Goal: Transaction & Acquisition: Purchase product/service

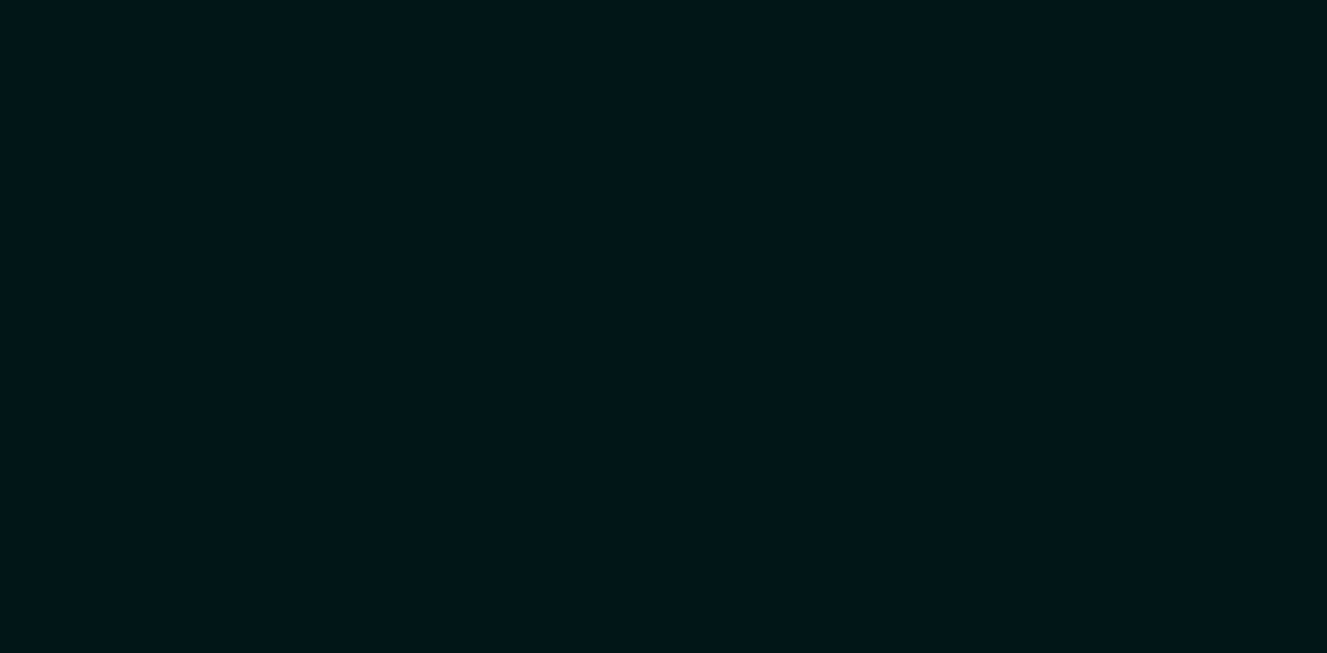
click at [248, 153] on div at bounding box center [663, 326] width 1327 height 653
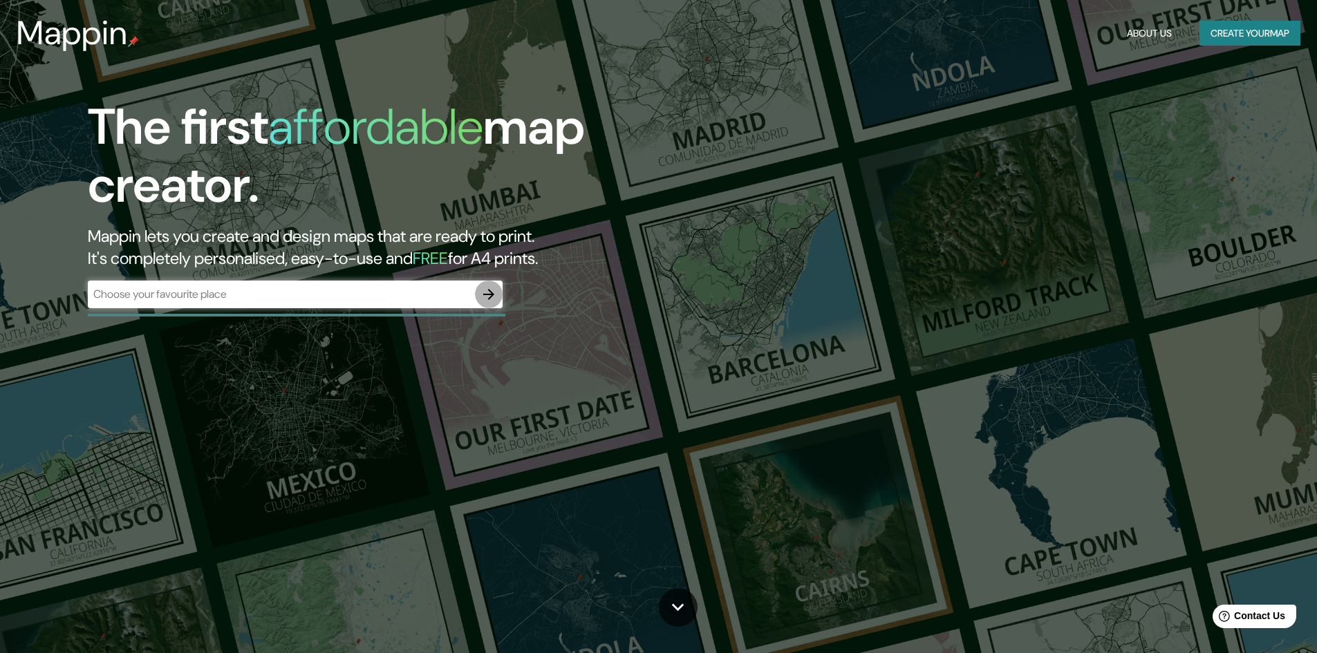
click at [486, 292] on icon "button" at bounding box center [488, 294] width 17 height 17
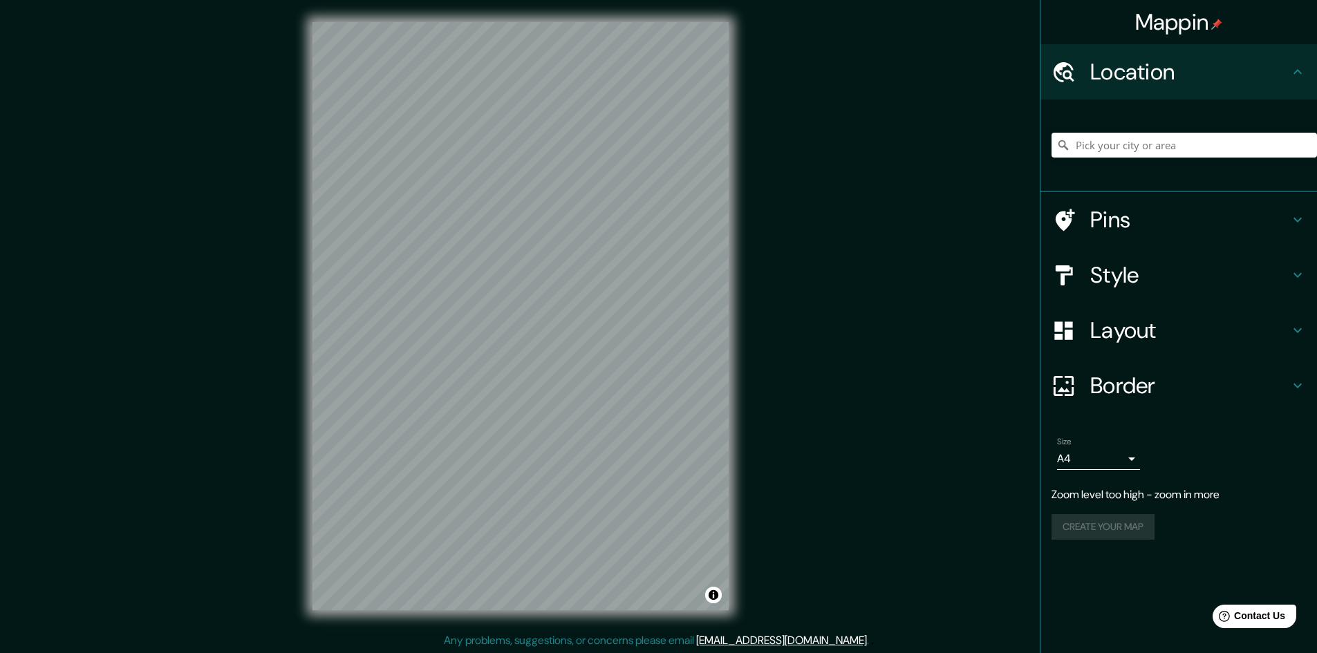
click at [825, 259] on div "Mappin Location Pins Style Layout Border Choose a border. Hint : you can make l…" at bounding box center [658, 327] width 1317 height 655
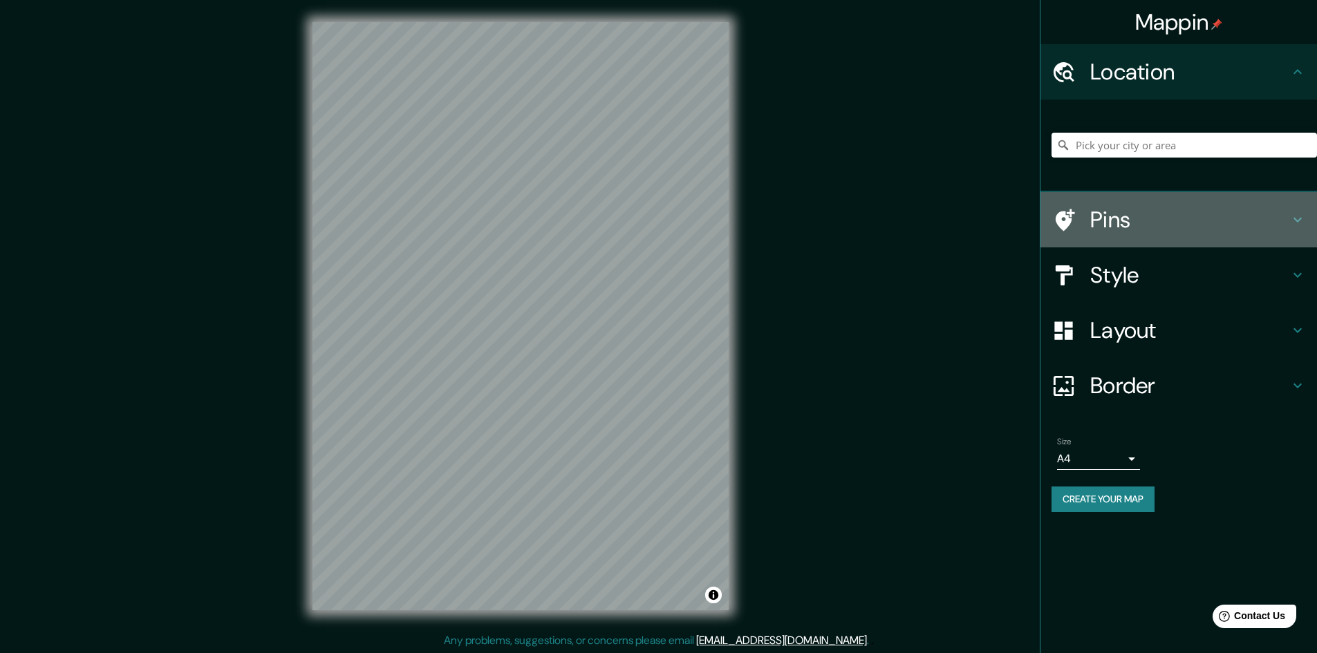
click at [1110, 220] on h4 "Pins" at bounding box center [1189, 220] width 199 height 28
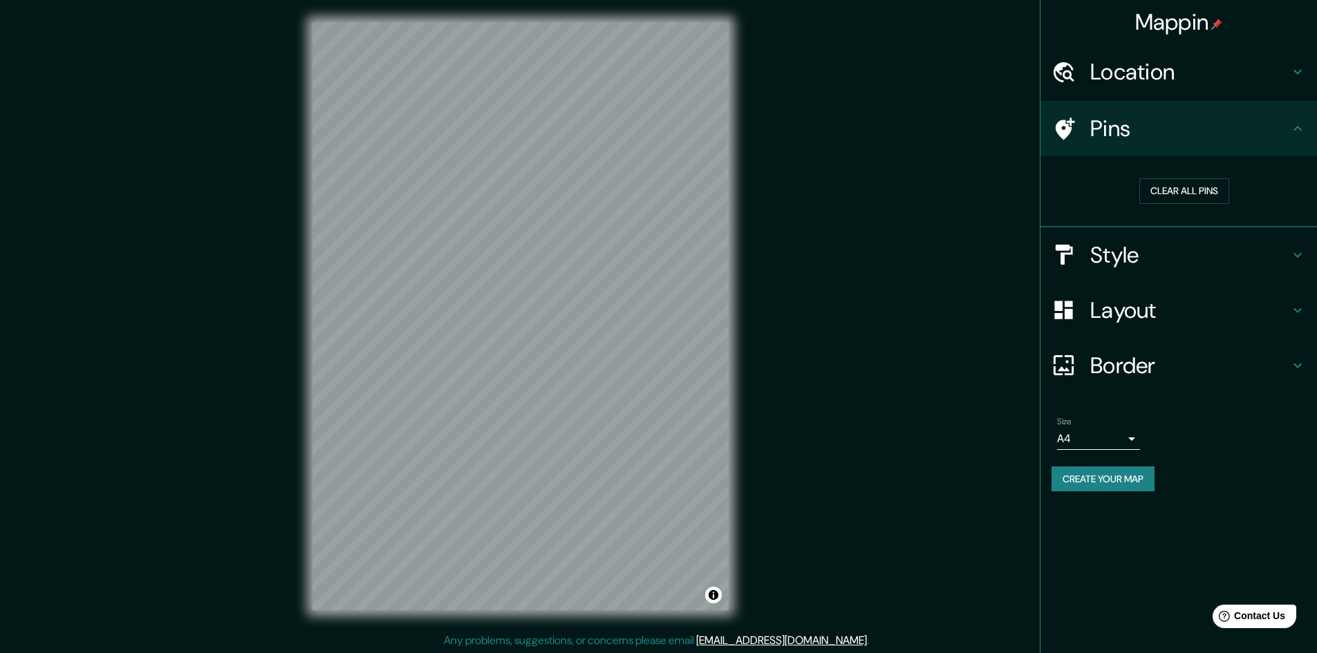
click at [1217, 178] on div "Clear all pins" at bounding box center [1184, 191] width 265 height 48
click at [1188, 194] on button "Clear all pins" at bounding box center [1184, 191] width 90 height 26
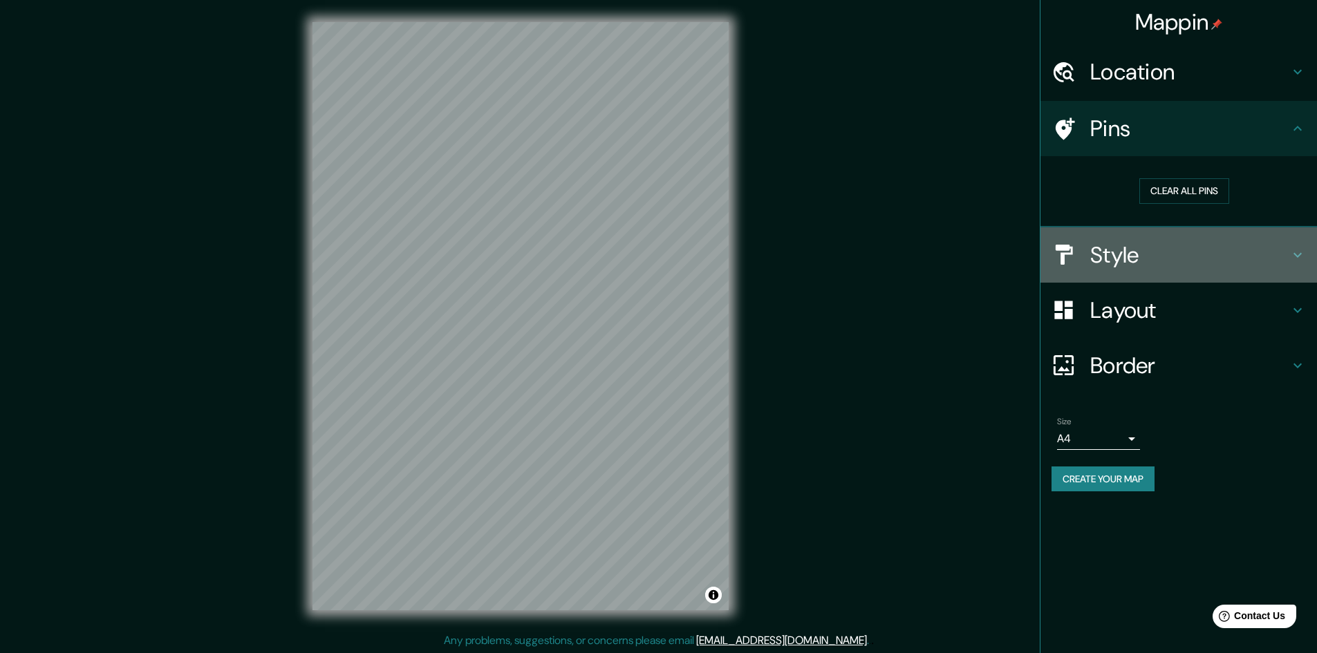
click at [1147, 252] on h4 "Style" at bounding box center [1189, 255] width 199 height 28
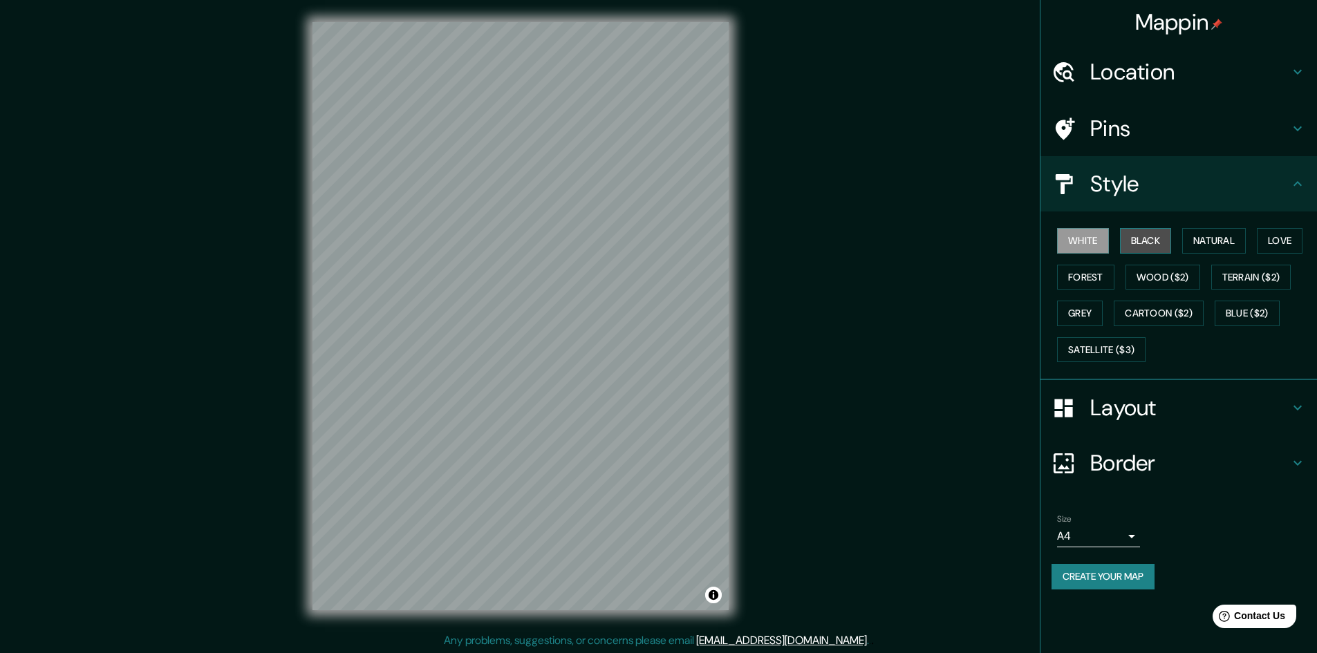
click at [1167, 236] on button "Black" at bounding box center [1146, 241] width 52 height 26
click at [1206, 234] on button "Natural" at bounding box center [1214, 241] width 64 height 26
click at [1213, 259] on div "White Black Natural Love Forest Wood ($2) Terrain ($2) Grey Cartoon ($2) Blue (…" at bounding box center [1184, 295] width 265 height 145
click at [1188, 278] on button "Wood ($2)" at bounding box center [1163, 278] width 75 height 26
click at [1246, 279] on button "Terrain ($2)" at bounding box center [1251, 278] width 80 height 26
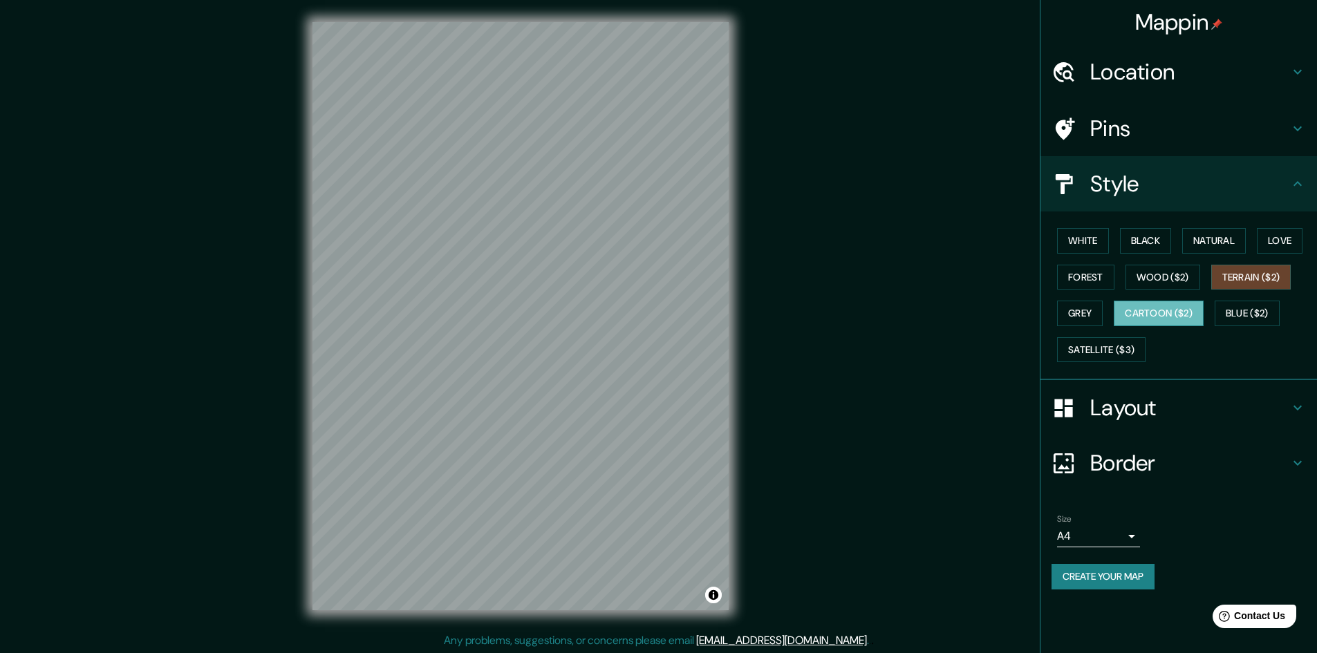
click at [1167, 308] on button "Cartoon ($2)" at bounding box center [1159, 314] width 90 height 26
click at [1231, 279] on button "Terrain ($2)" at bounding box center [1251, 278] width 80 height 26
click at [1092, 312] on button "Grey" at bounding box center [1080, 314] width 46 height 26
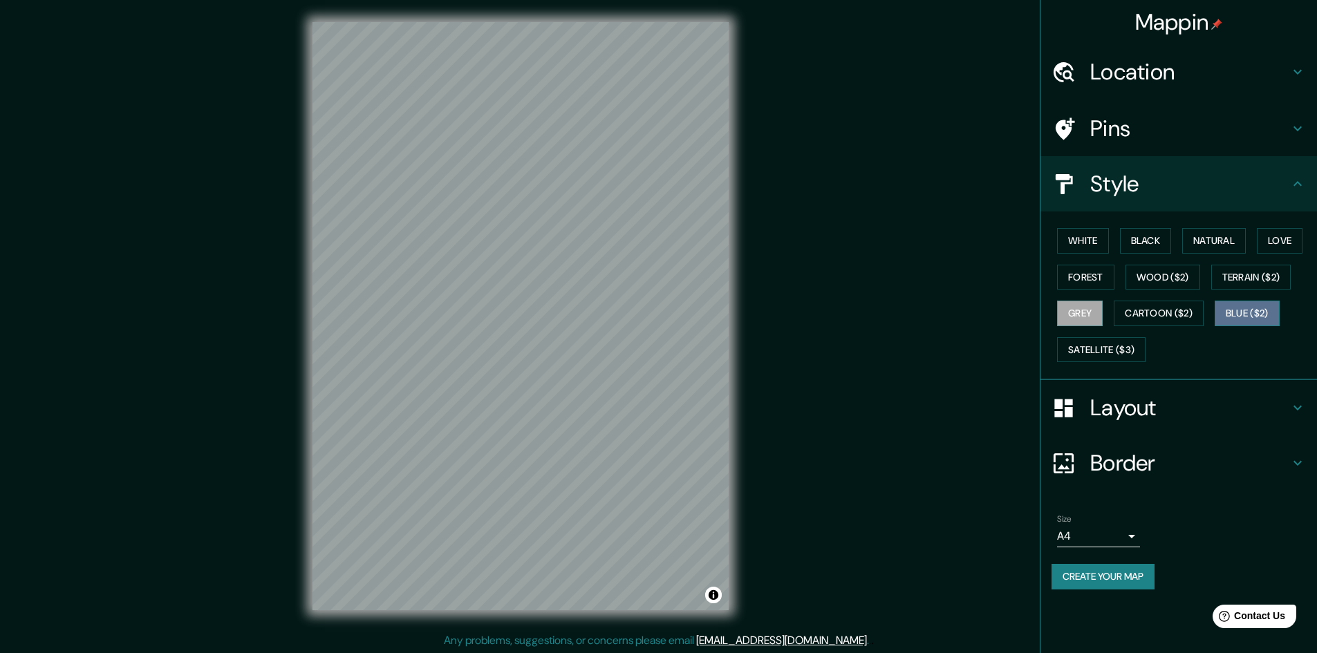
click at [1242, 305] on button "Blue ($2)" at bounding box center [1247, 314] width 65 height 26
click at [1080, 348] on button "Satellite ($3)" at bounding box center [1101, 350] width 88 height 26
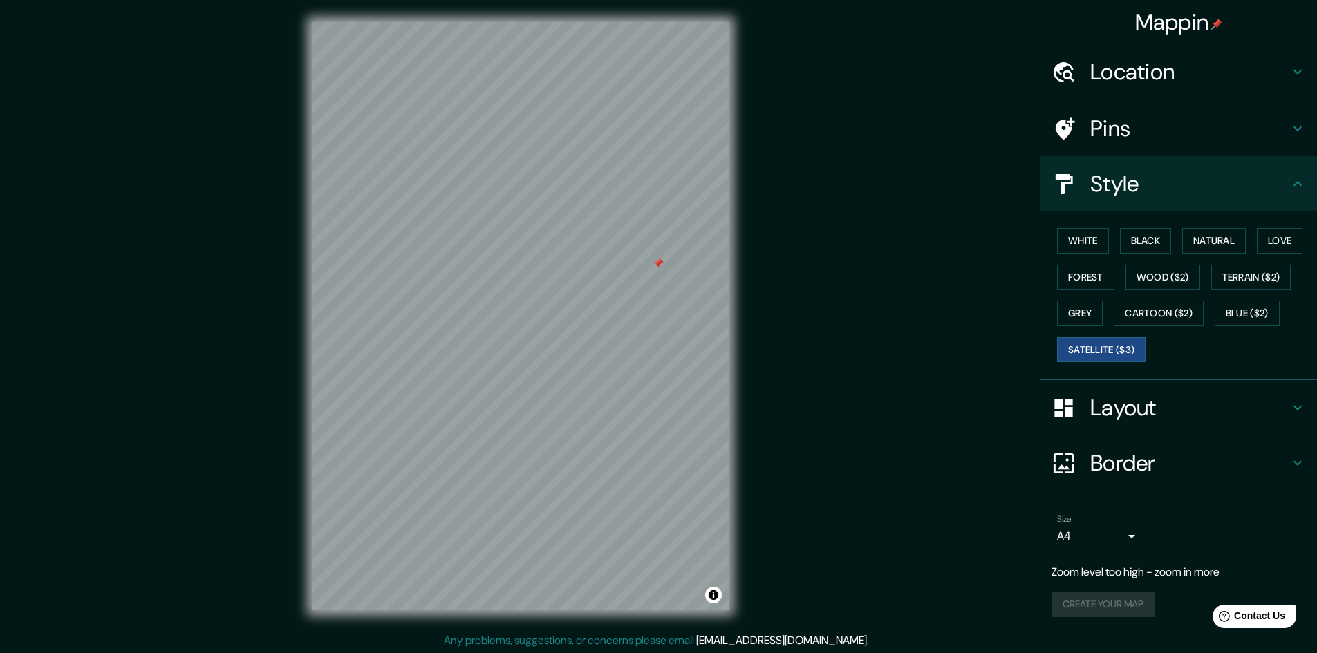
click at [1077, 461] on div at bounding box center [1071, 463] width 39 height 24
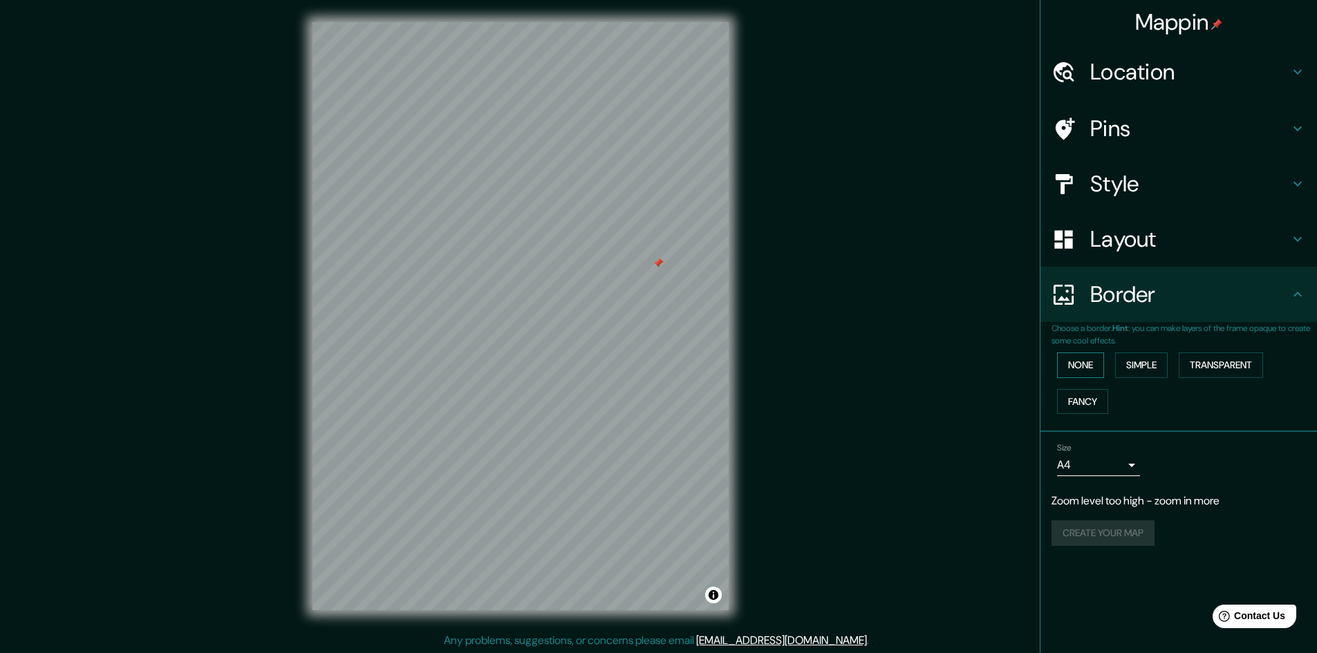
click at [1081, 369] on button "None" at bounding box center [1080, 366] width 47 height 26
click at [1139, 363] on button "Simple" at bounding box center [1141, 366] width 53 height 26
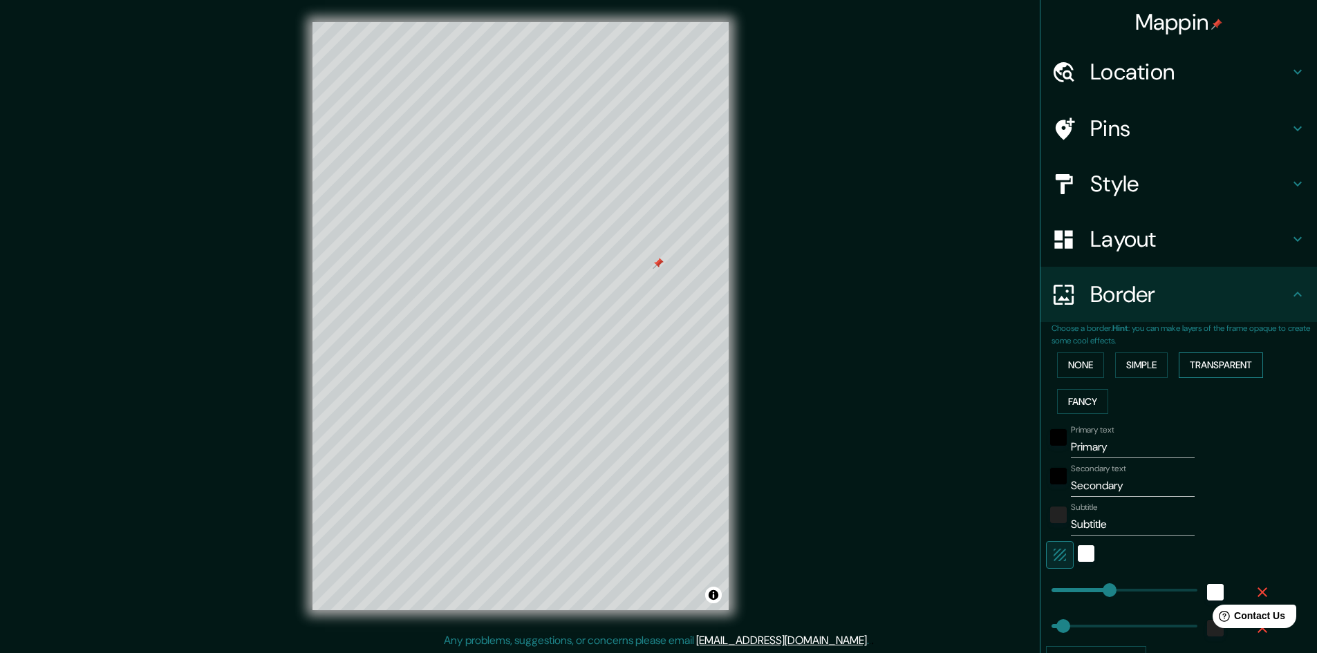
click at [1216, 361] on button "Transparent" at bounding box center [1221, 366] width 84 height 26
click at [1070, 391] on button "Fancy" at bounding box center [1082, 402] width 51 height 26
